Goal: Task Accomplishment & Management: Use online tool/utility

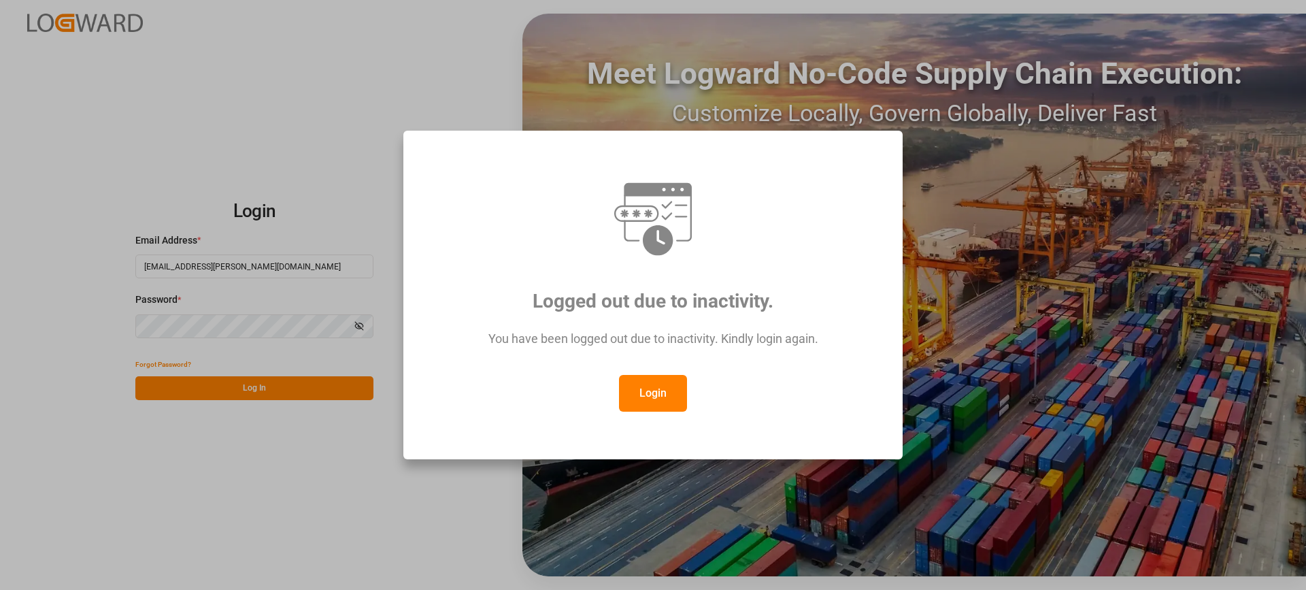
drag, startPoint x: 656, startPoint y: 387, endPoint x: 517, endPoint y: 404, distance: 139.1
click at [655, 387] on button "Login" at bounding box center [653, 393] width 68 height 37
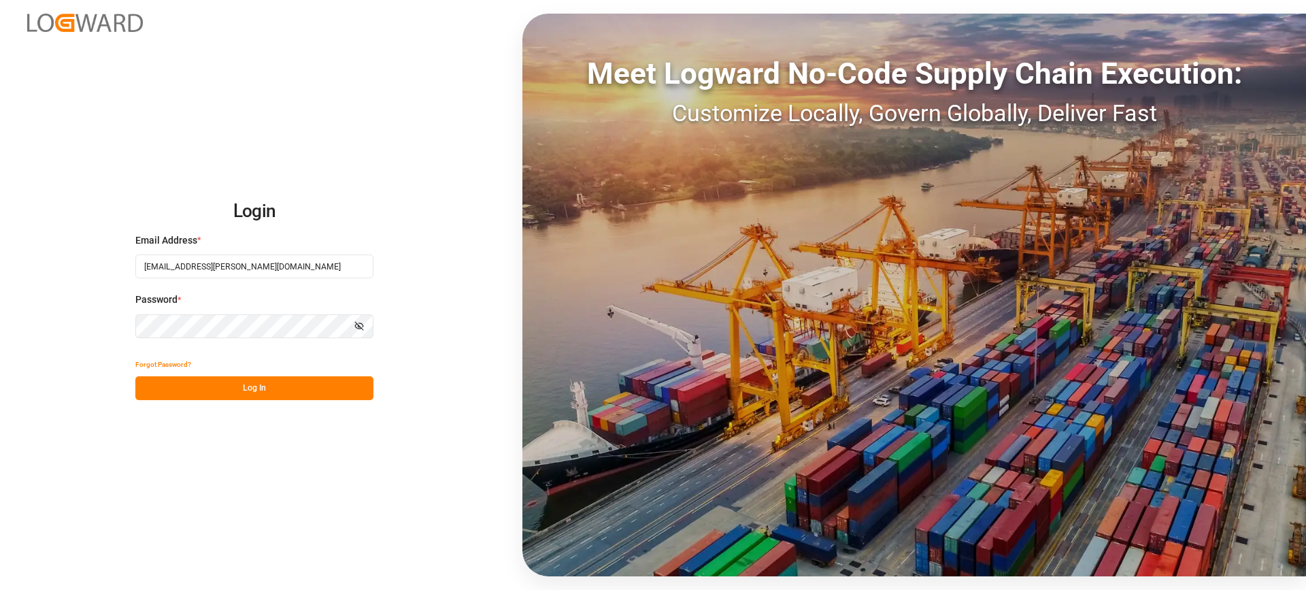
click at [292, 390] on button "Log In" at bounding box center [254, 388] width 238 height 24
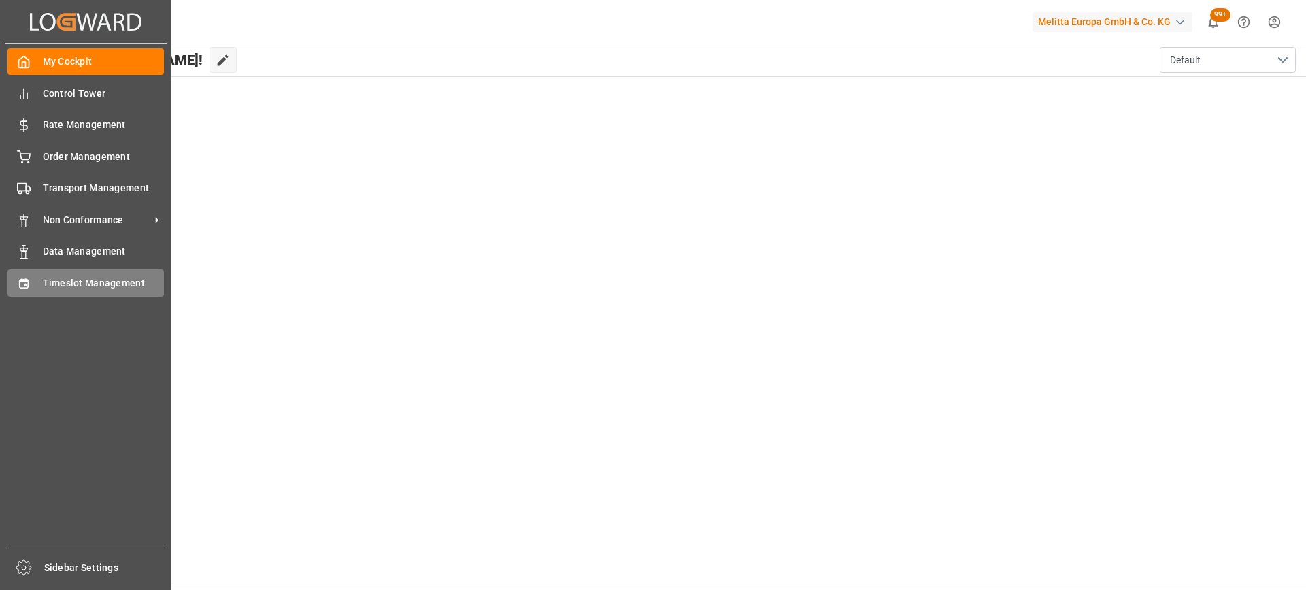
click at [35, 281] on div "Timeslot Management Timeslot Management" at bounding box center [85, 282] width 156 height 27
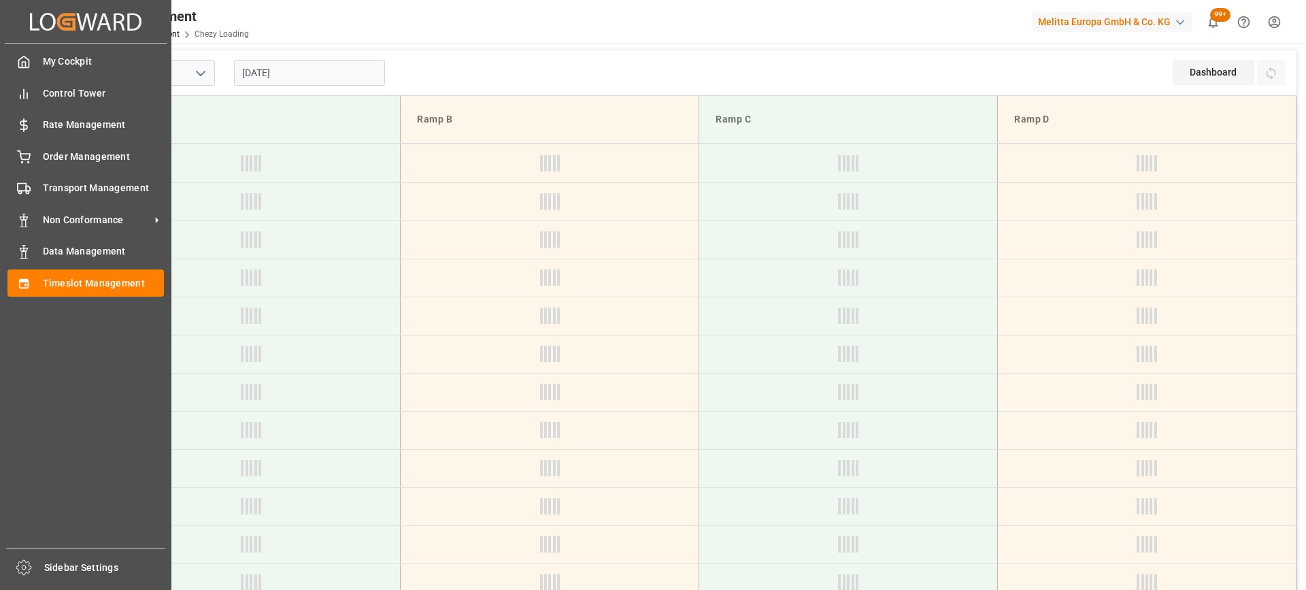
type input "Chezy Loading"
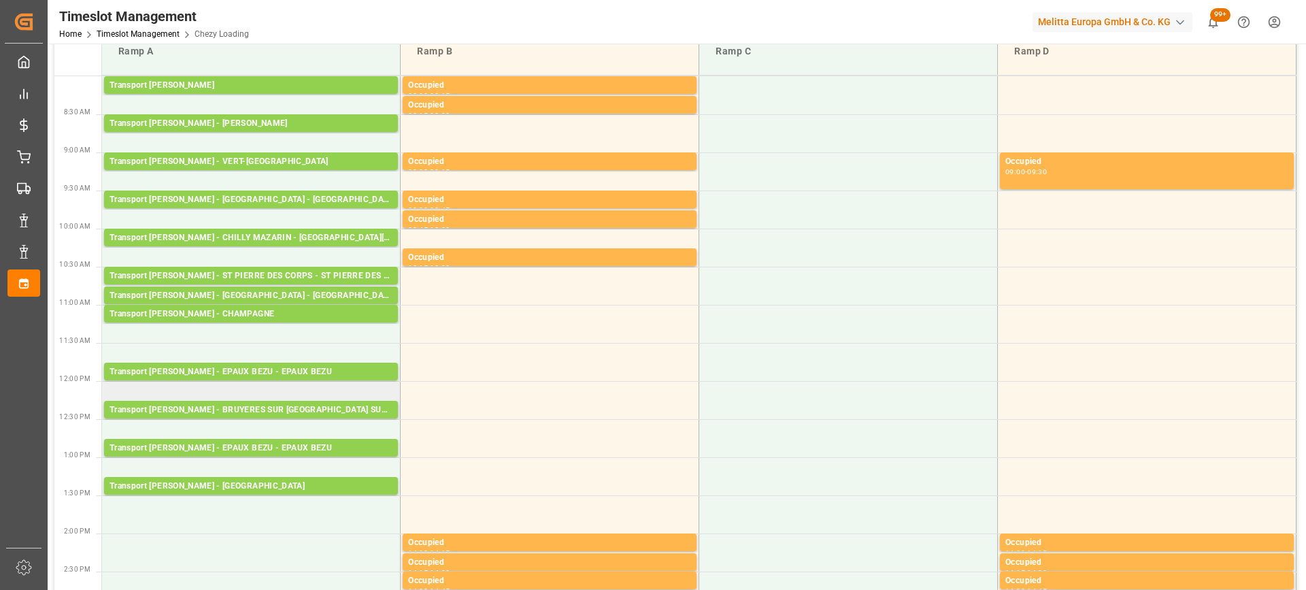
scroll to position [136, 0]
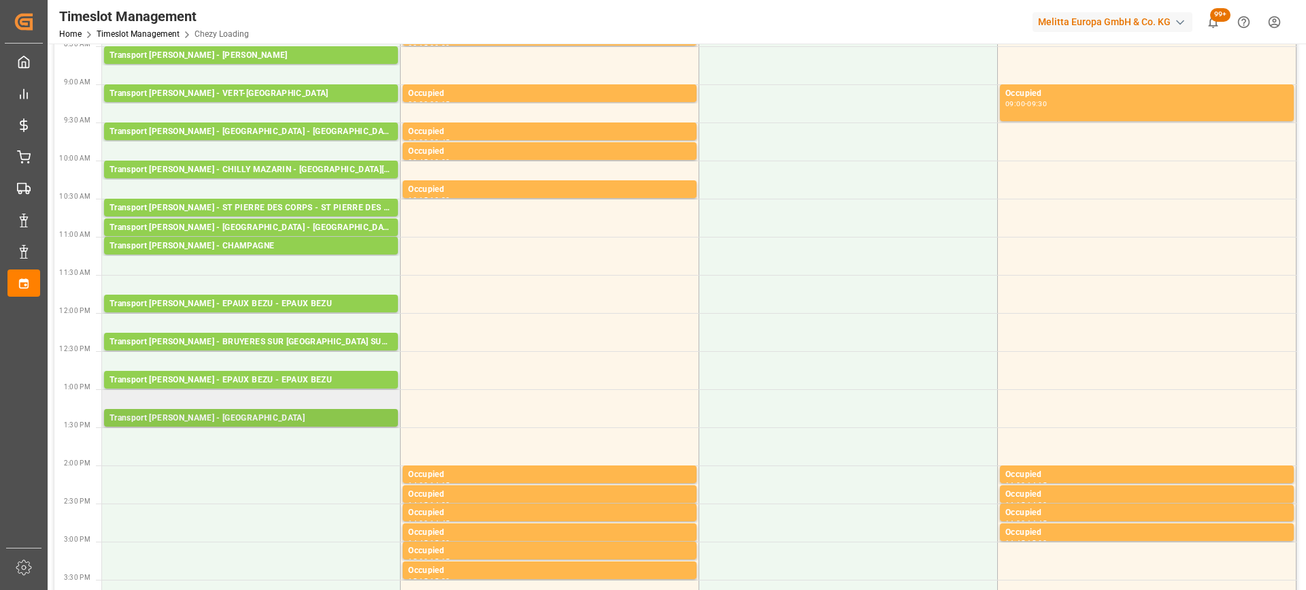
click at [243, 420] on div "Transport [PERSON_NAME] - [GEOGRAPHIC_DATA]" at bounding box center [250, 418] width 283 height 14
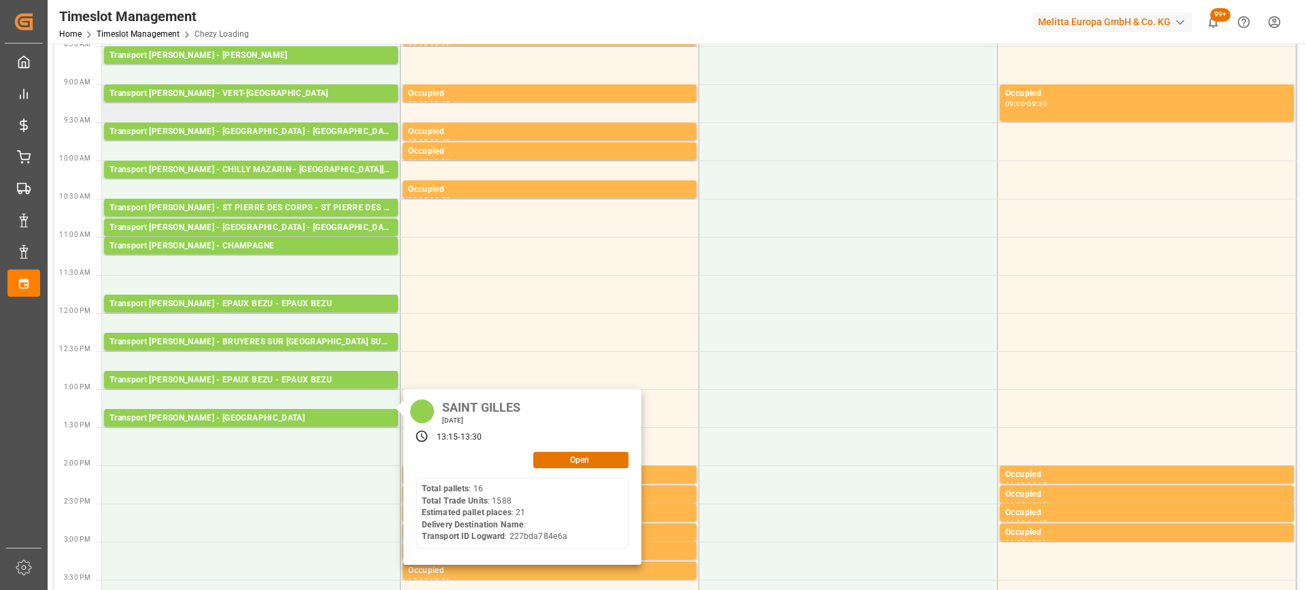
scroll to position [0, 0]
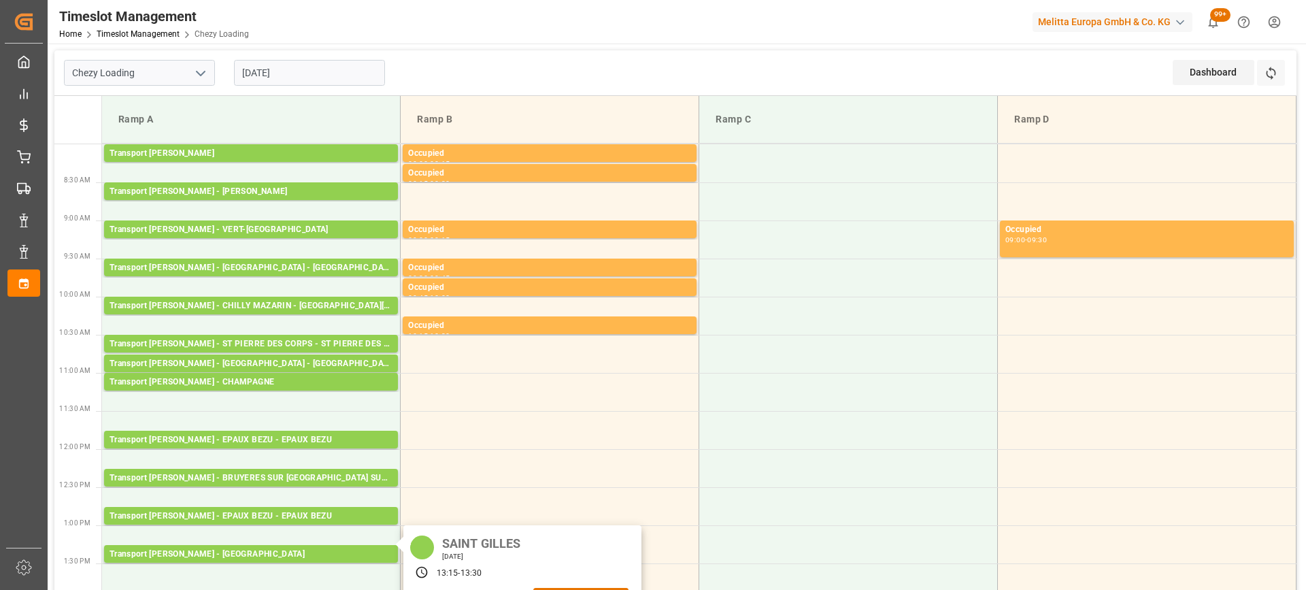
click at [339, 64] on input "[DATE]" at bounding box center [309, 73] width 151 height 26
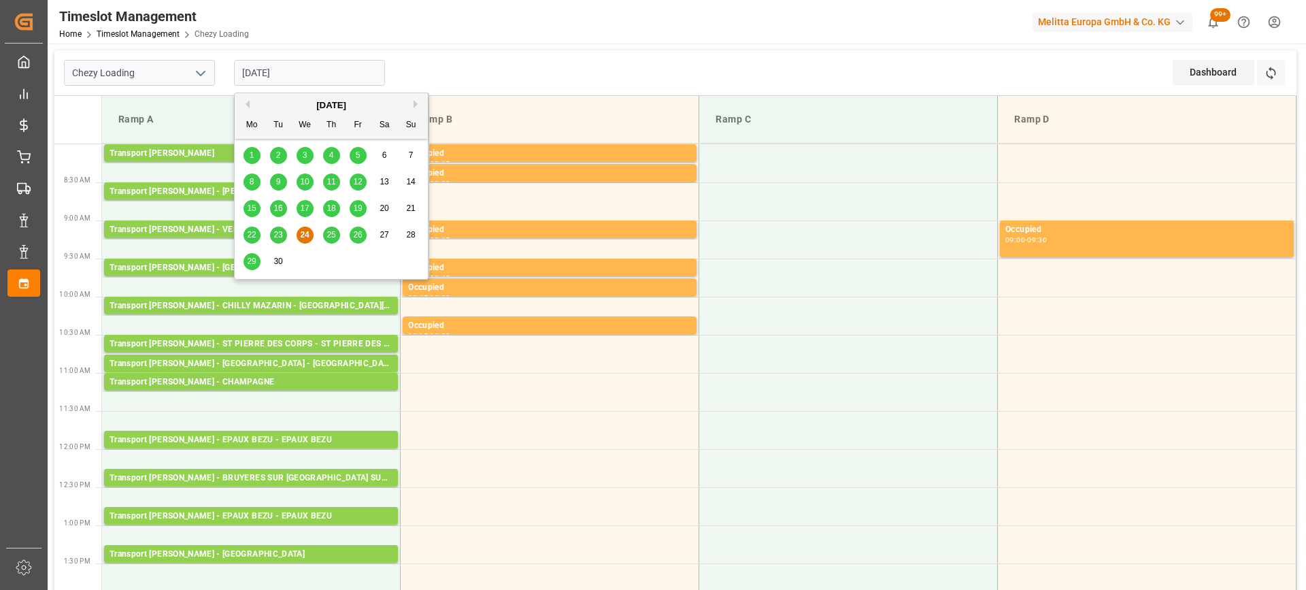
click at [279, 232] on span "23" at bounding box center [277, 235] width 9 height 10
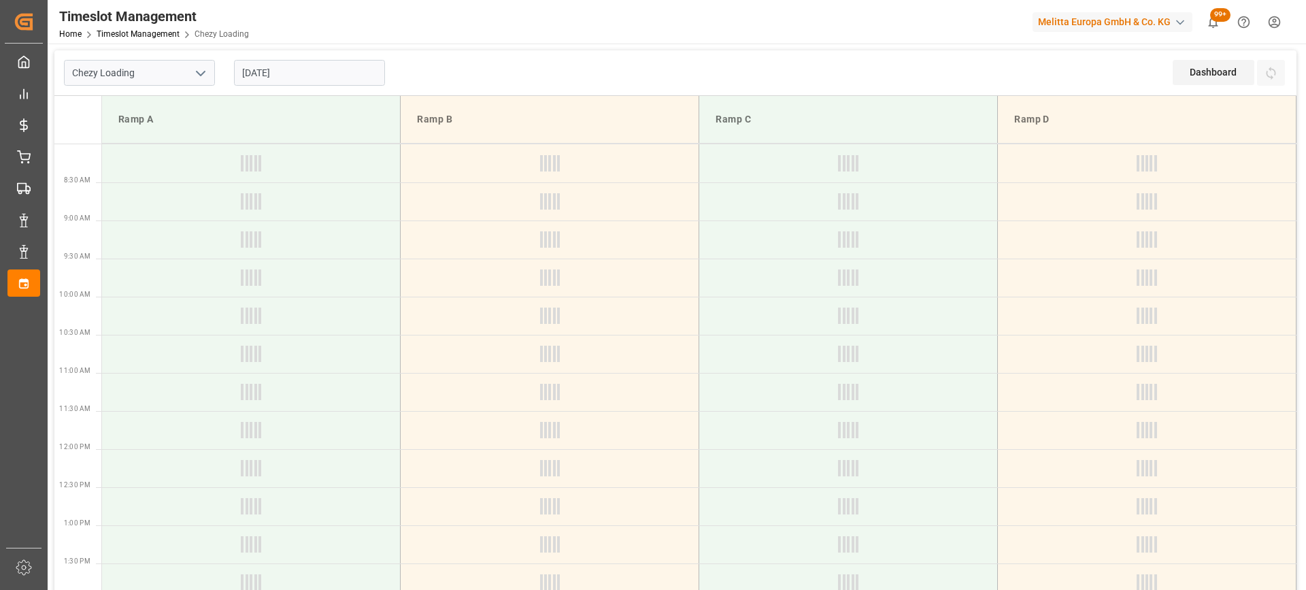
type input "[DATE]"
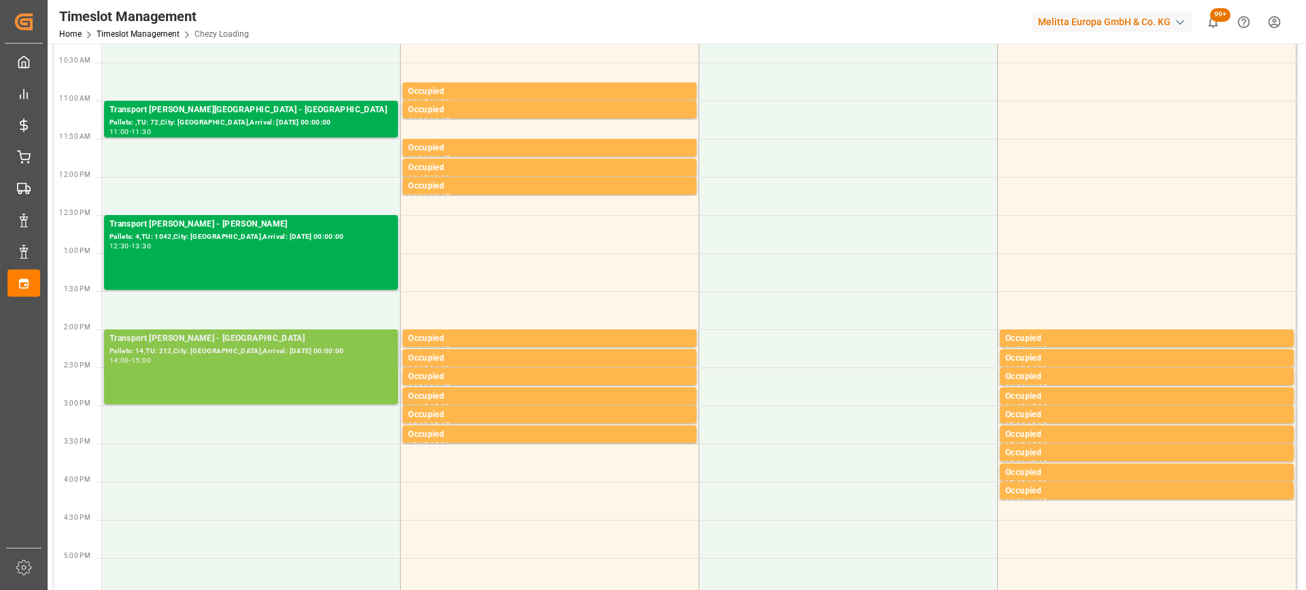
scroll to position [340, 0]
